Goal: Task Accomplishment & Management: Use online tool/utility

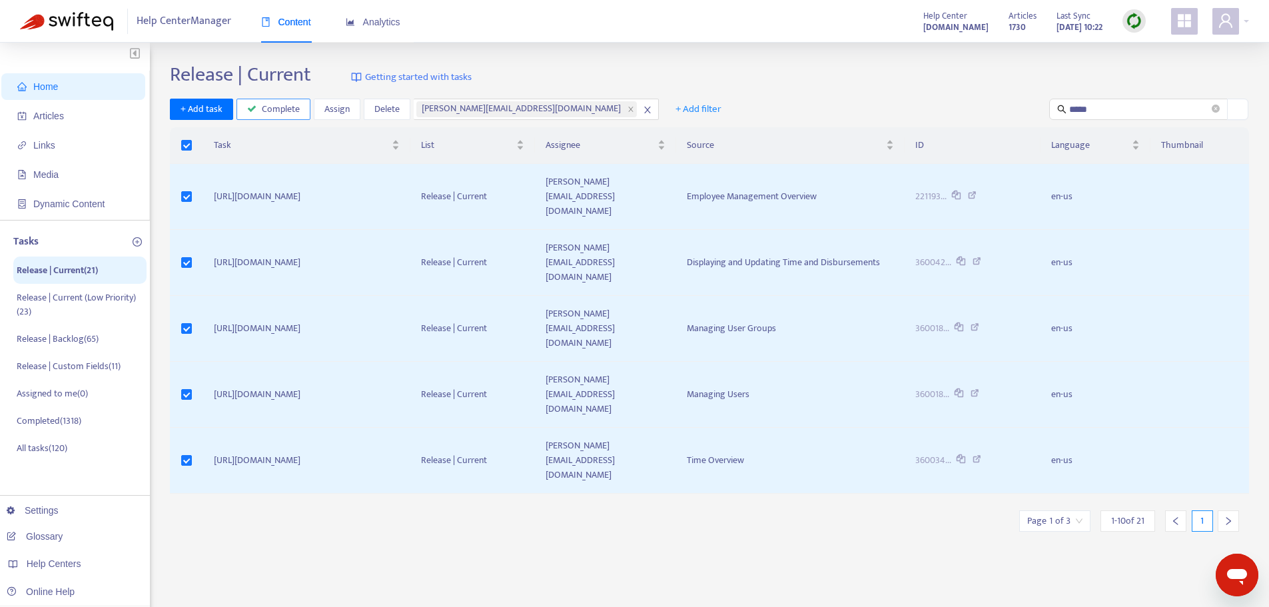
click at [283, 115] on span "Complete" at bounding box center [281, 109] width 38 height 15
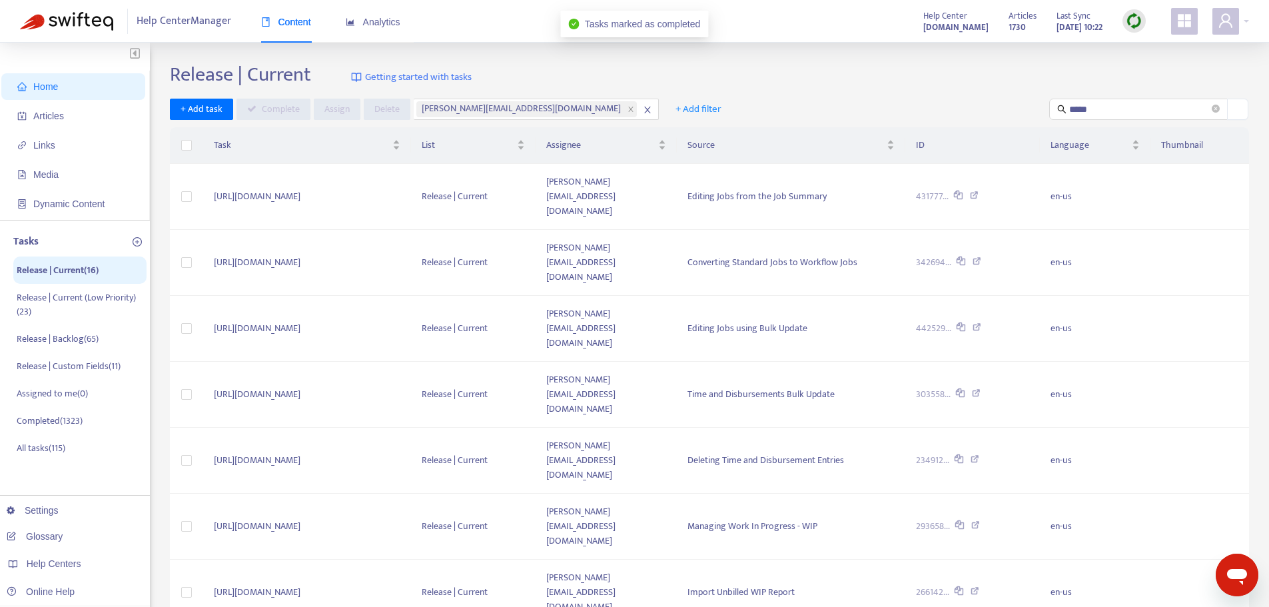
click at [832, 83] on div "Release | Current Getting started with tasks" at bounding box center [709, 77] width 1079 height 29
click at [491, 525] on div "Release | Current Getting started with tasks + Add task Complete Assign [PERSON…" at bounding box center [709, 453] width 1079 height 780
drag, startPoint x: 681, startPoint y: 526, endPoint x: 688, endPoint y: 534, distance: 10.4
click at [681, 526] on div "Release | Current Getting started with tasks + Add task Complete Assign [PERSON…" at bounding box center [709, 453] width 1079 height 780
drag, startPoint x: 1035, startPoint y: 119, endPoint x: 992, endPoint y: 123, distance: 42.9
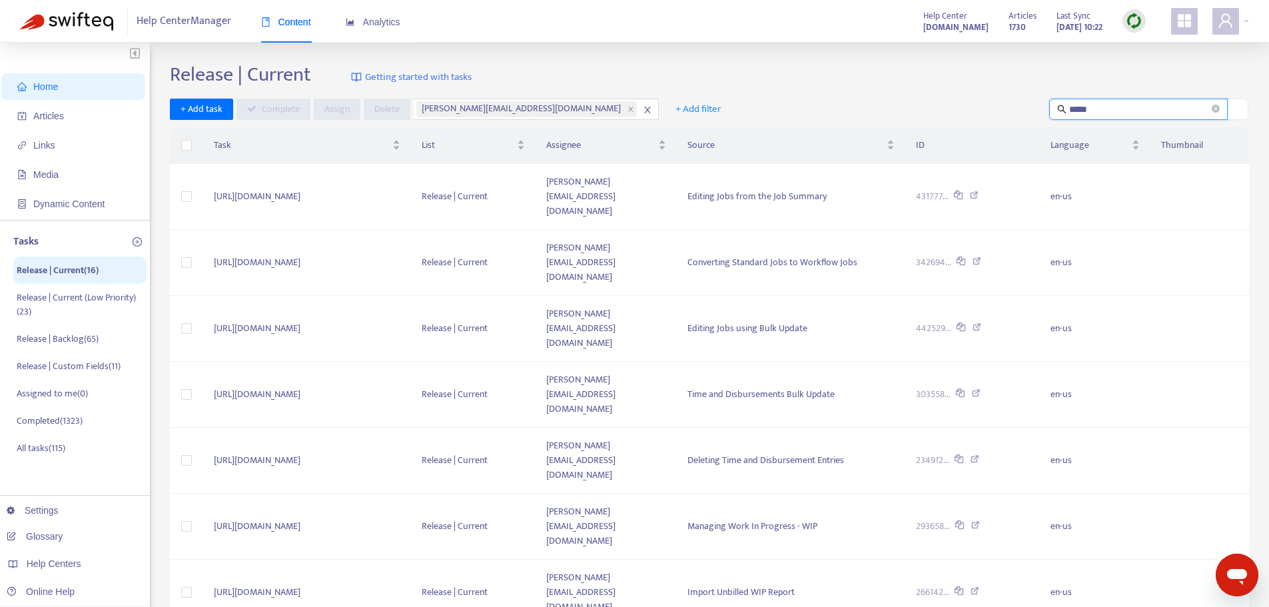
click at [992, 123] on div "Release | Current Getting started with tasks + Add task Complete Assign [PERSON…" at bounding box center [709, 453] width 1079 height 780
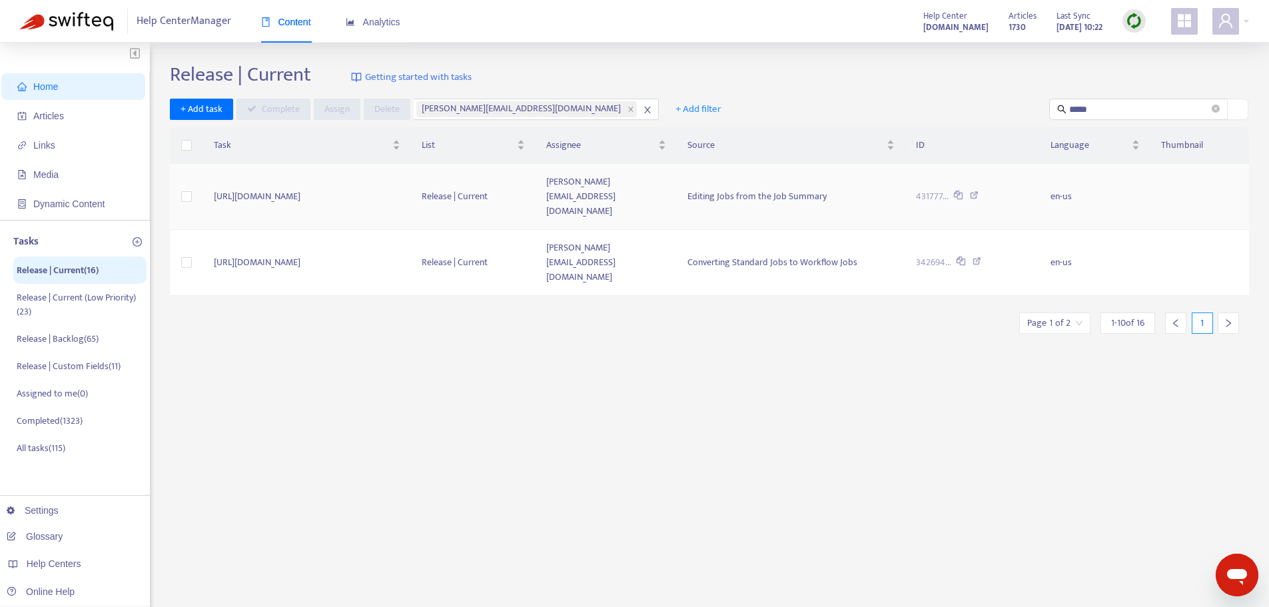
click at [979, 191] on icon at bounding box center [974, 197] width 9 height 12
click at [981, 257] on icon at bounding box center [977, 263] width 9 height 12
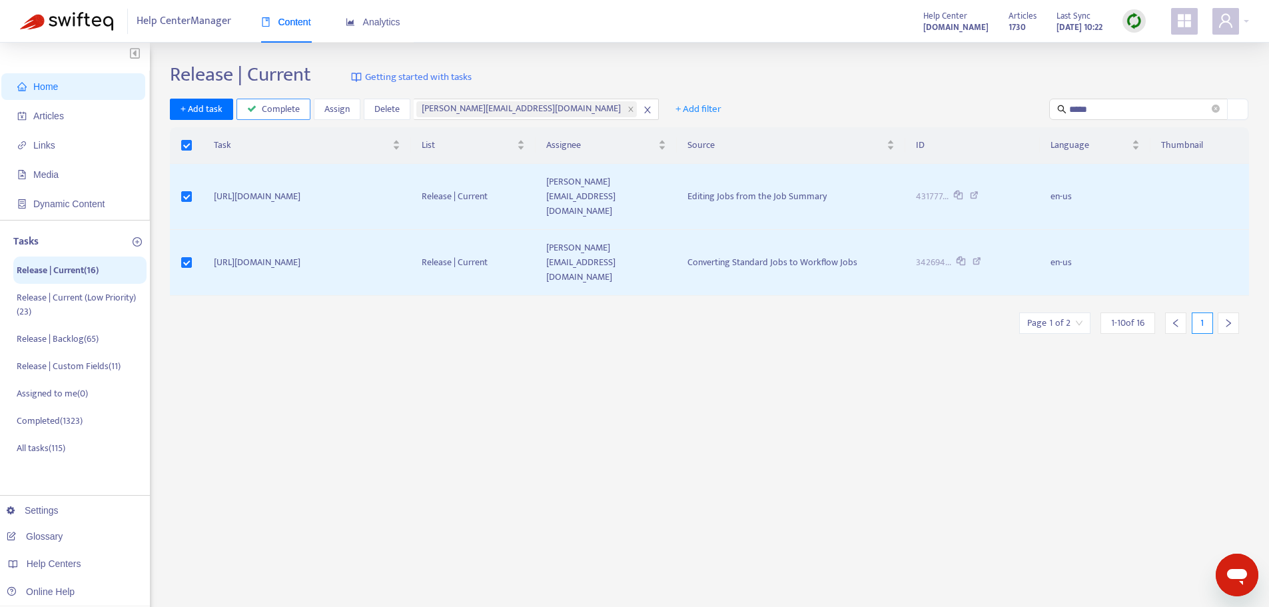
click at [276, 111] on span "Complete" at bounding box center [281, 109] width 38 height 15
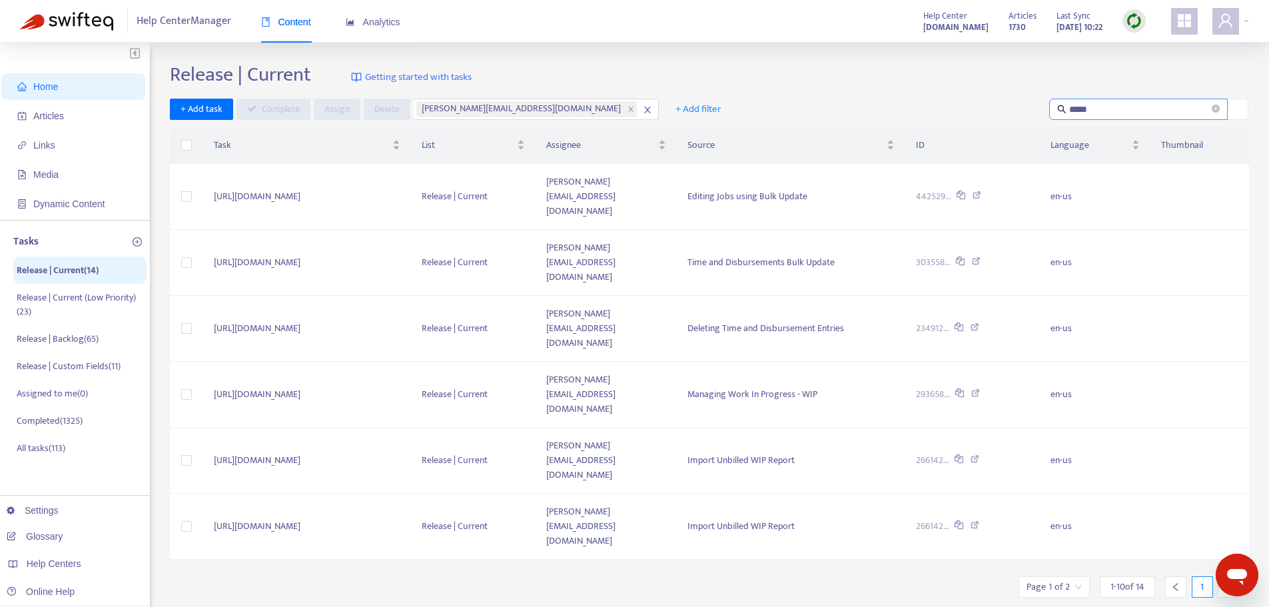
click at [1112, 102] on input "*****" at bounding box center [1139, 109] width 140 height 15
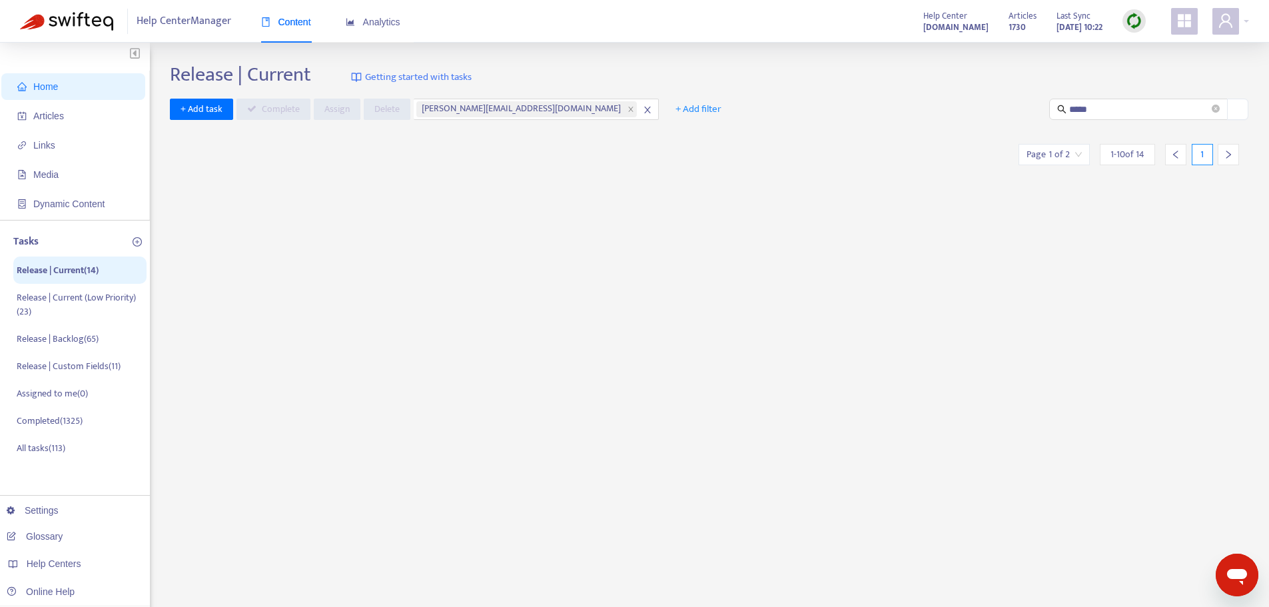
drag, startPoint x: 1110, startPoint y: 98, endPoint x: 970, endPoint y: 100, distance: 139.9
click at [970, 100] on div "+ Add task Complete Assign [PERSON_NAME] [PERSON_NAME][EMAIL_ADDRESS][DOMAIN_NA…" at bounding box center [709, 110] width 1079 height 22
drag, startPoint x: 1109, startPoint y: 106, endPoint x: 1037, endPoint y: 107, distance: 72.6
click at [1037, 107] on div "+ Add task Complete Assign [PERSON_NAME] [PERSON_NAME][EMAIL_ADDRESS][DOMAIN_NA…" at bounding box center [709, 110] width 1079 height 22
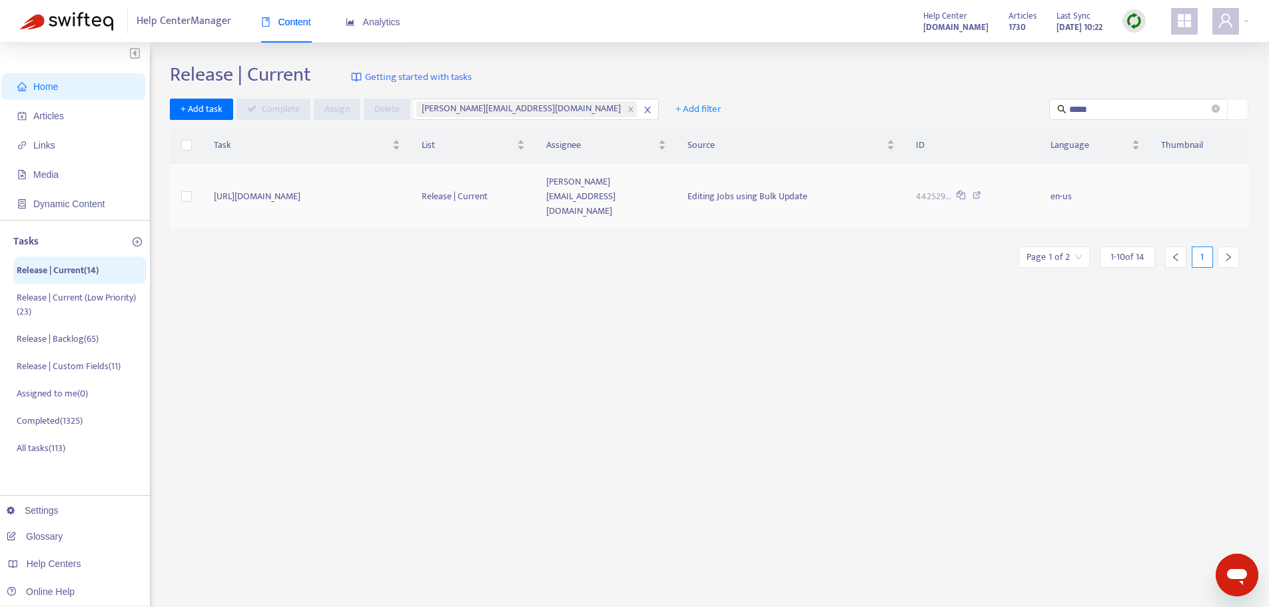
click at [981, 191] on icon at bounding box center [977, 197] width 9 height 12
click at [319, 189] on td "[URL][DOMAIN_NAME]" at bounding box center [307, 197] width 208 height 66
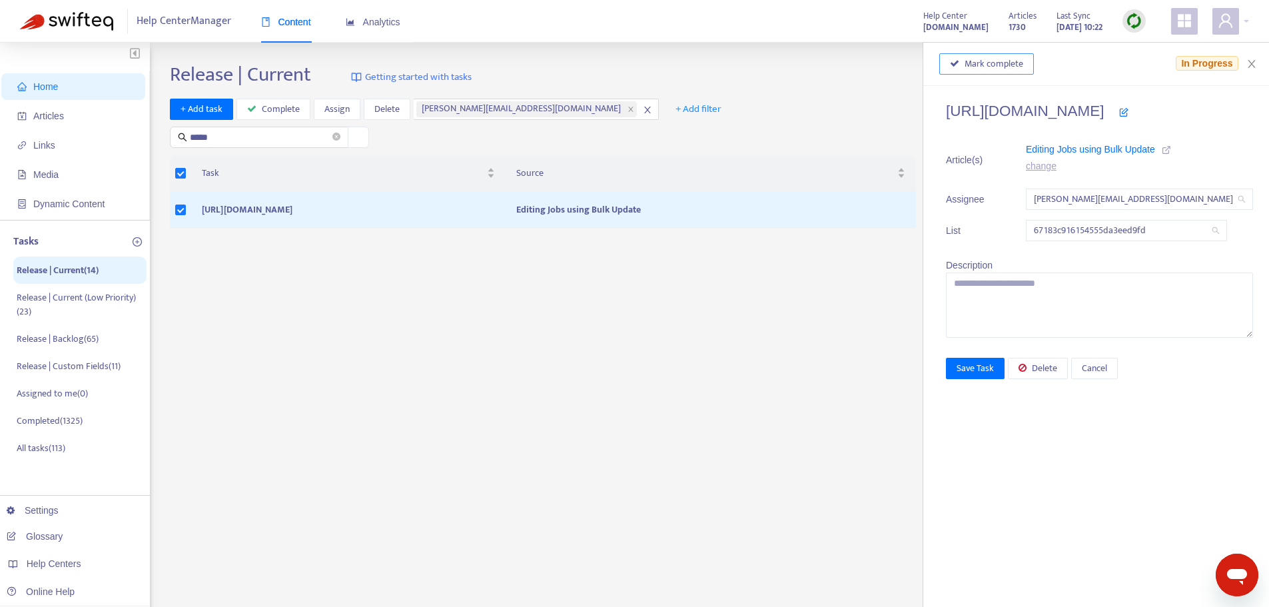
click at [971, 61] on span "Mark complete" at bounding box center [994, 64] width 59 height 15
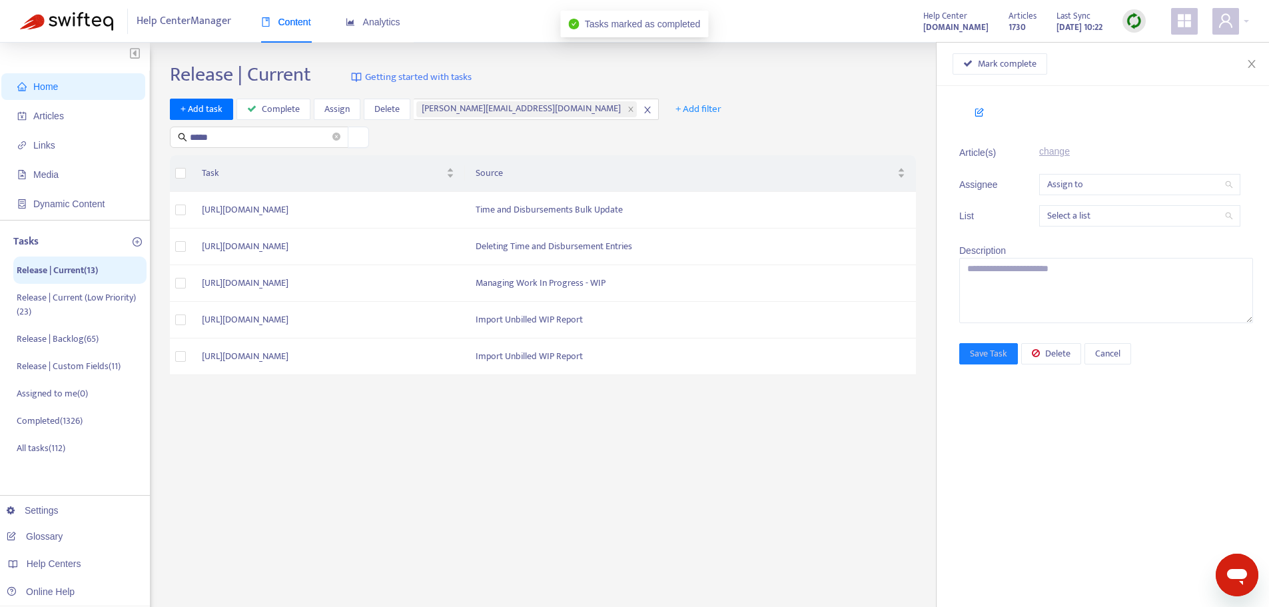
click at [1250, 57] on div "Mark complete" at bounding box center [1103, 63] width 300 height 21
click at [1247, 59] on icon "close" at bounding box center [1252, 64] width 11 height 11
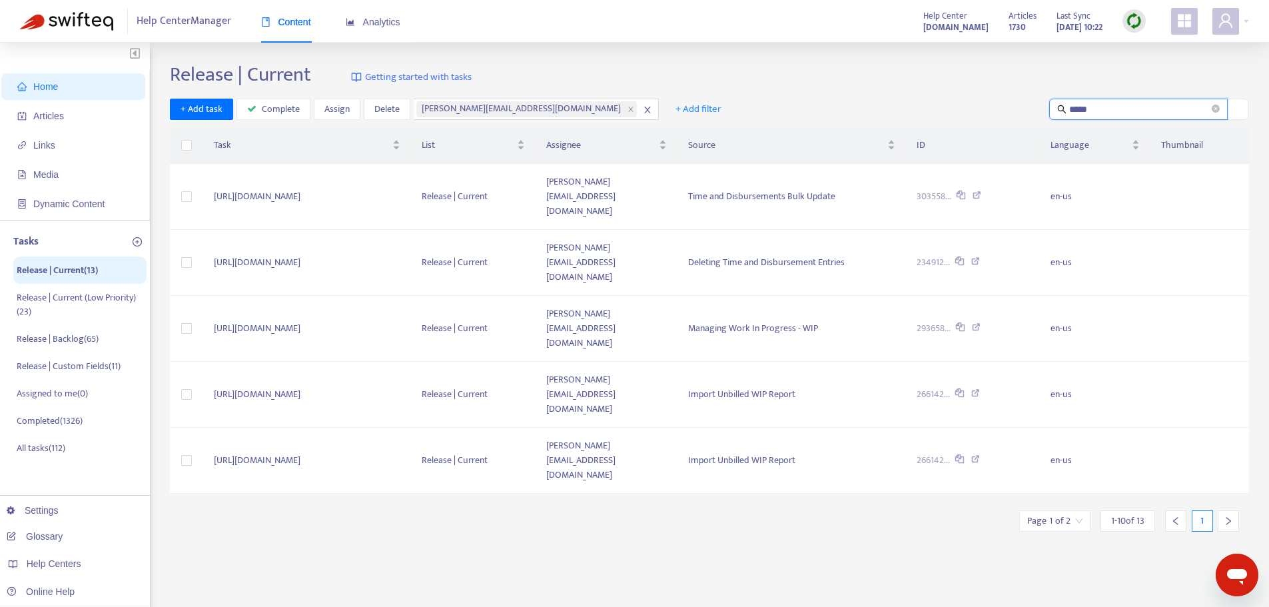
drag, startPoint x: 1122, startPoint y: 105, endPoint x: 981, endPoint y: 110, distance: 141.3
click at [981, 110] on div "+ Add task Complete Assign [PERSON_NAME] [PERSON_NAME][EMAIL_ADDRESS][DOMAIN_NA…" at bounding box center [709, 110] width 1079 height 22
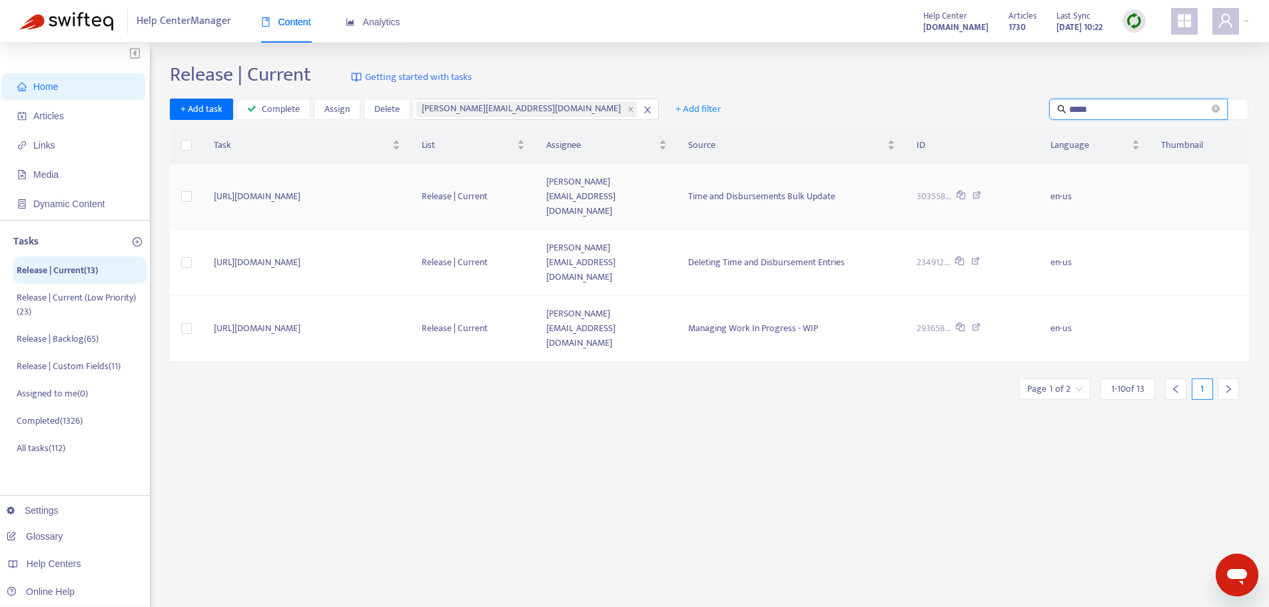
type input "*****"
click at [981, 191] on icon at bounding box center [977, 197] width 9 height 12
